Goal: Information Seeking & Learning: Learn about a topic

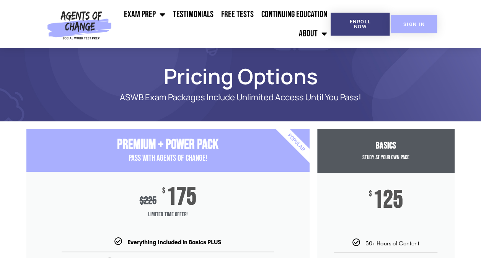
click at [416, 21] on link "SIGN IN" at bounding box center [414, 24] width 46 height 18
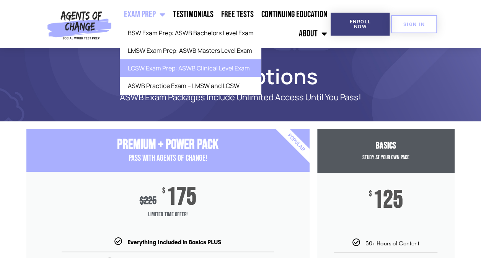
click at [159, 69] on link "LCSW Exam Prep: ASWB Clinical Level Exam" at bounding box center [190, 68] width 141 height 18
